Goal: Information Seeking & Learning: Learn about a topic

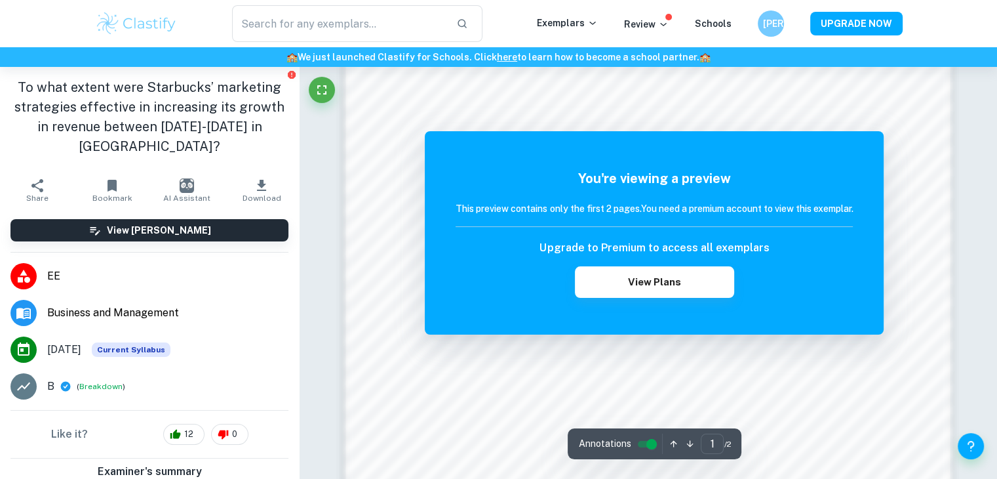
scroll to position [1180, 0]
